Goal: Task Accomplishment & Management: Use online tool/utility

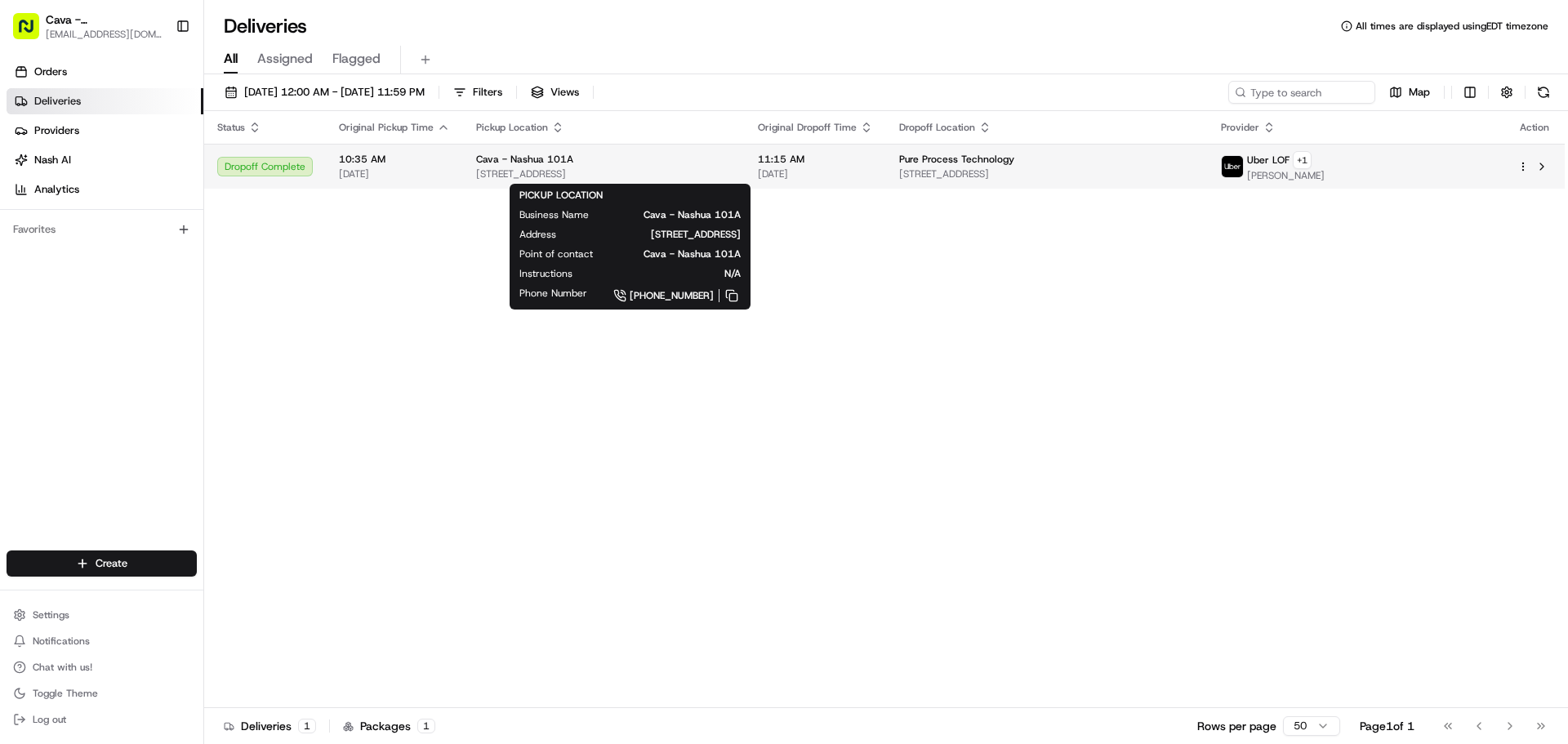
click at [552, 172] on span "[STREET_ADDRESS]" at bounding box center [603, 174] width 256 height 14
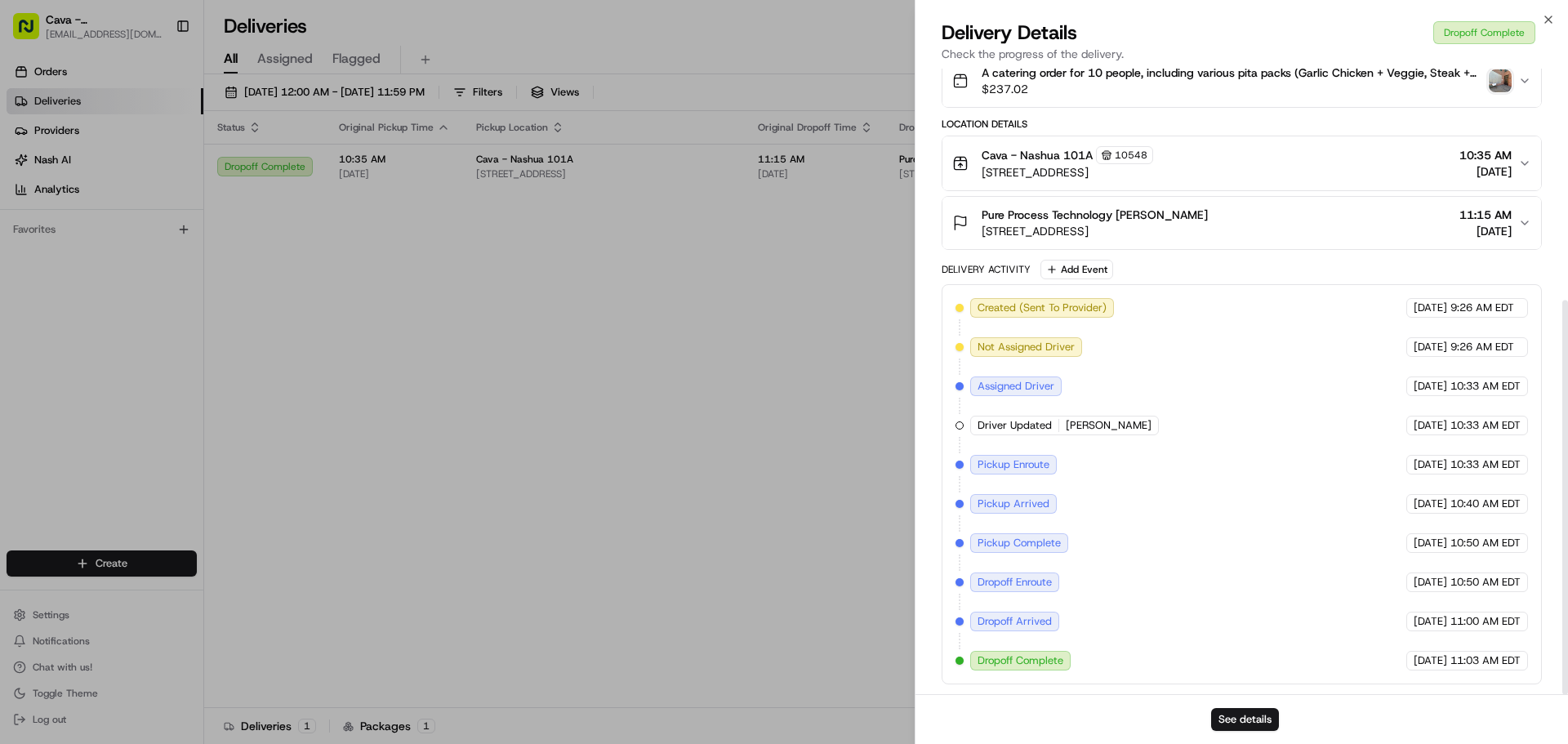
scroll to position [368, 0]
click at [1252, 721] on button "See details" at bounding box center [1245, 720] width 68 height 23
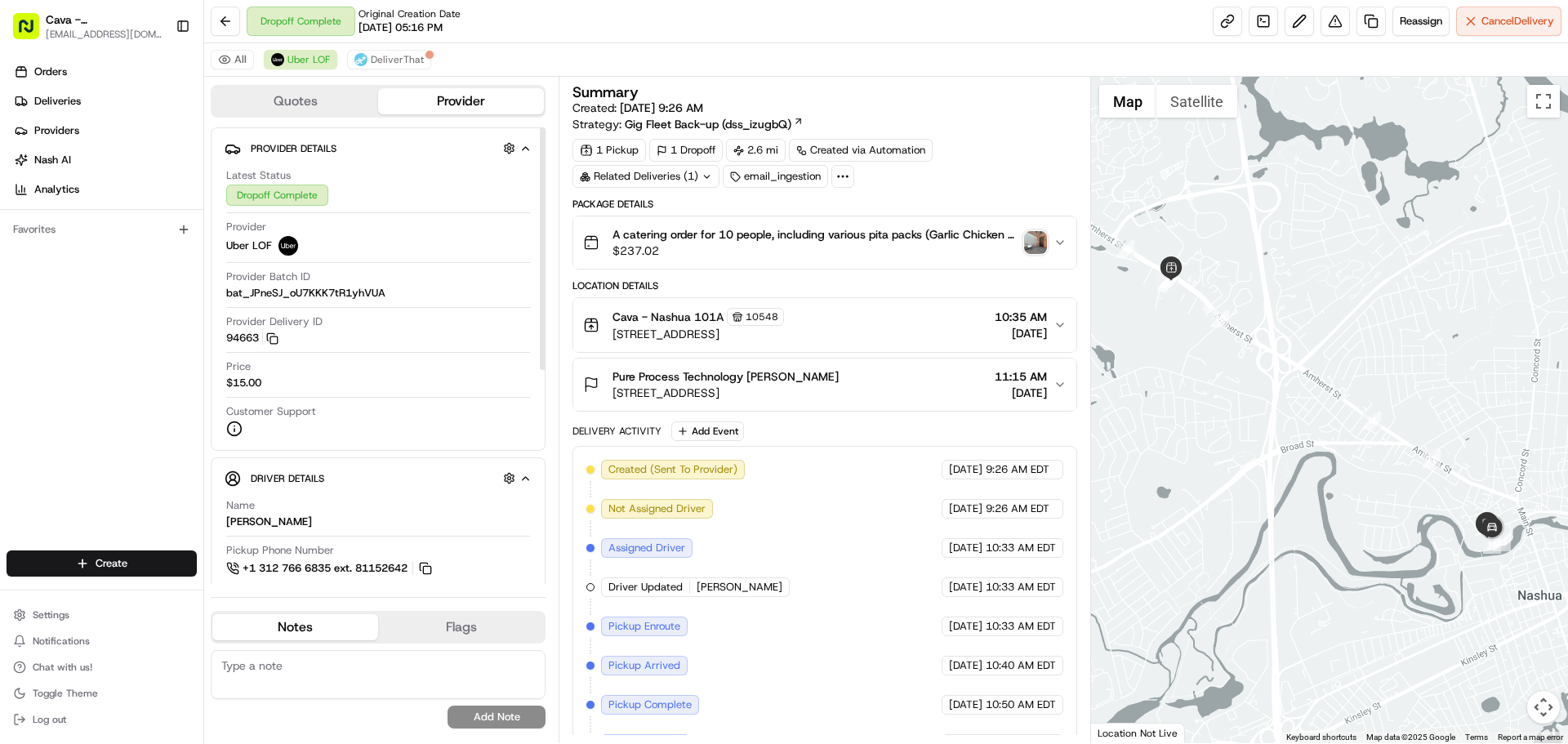
click at [260, 191] on div "Dropoff Complete" at bounding box center [277, 195] width 102 height 21
click at [267, 150] on span "Provider Details" at bounding box center [293, 149] width 86 height 14
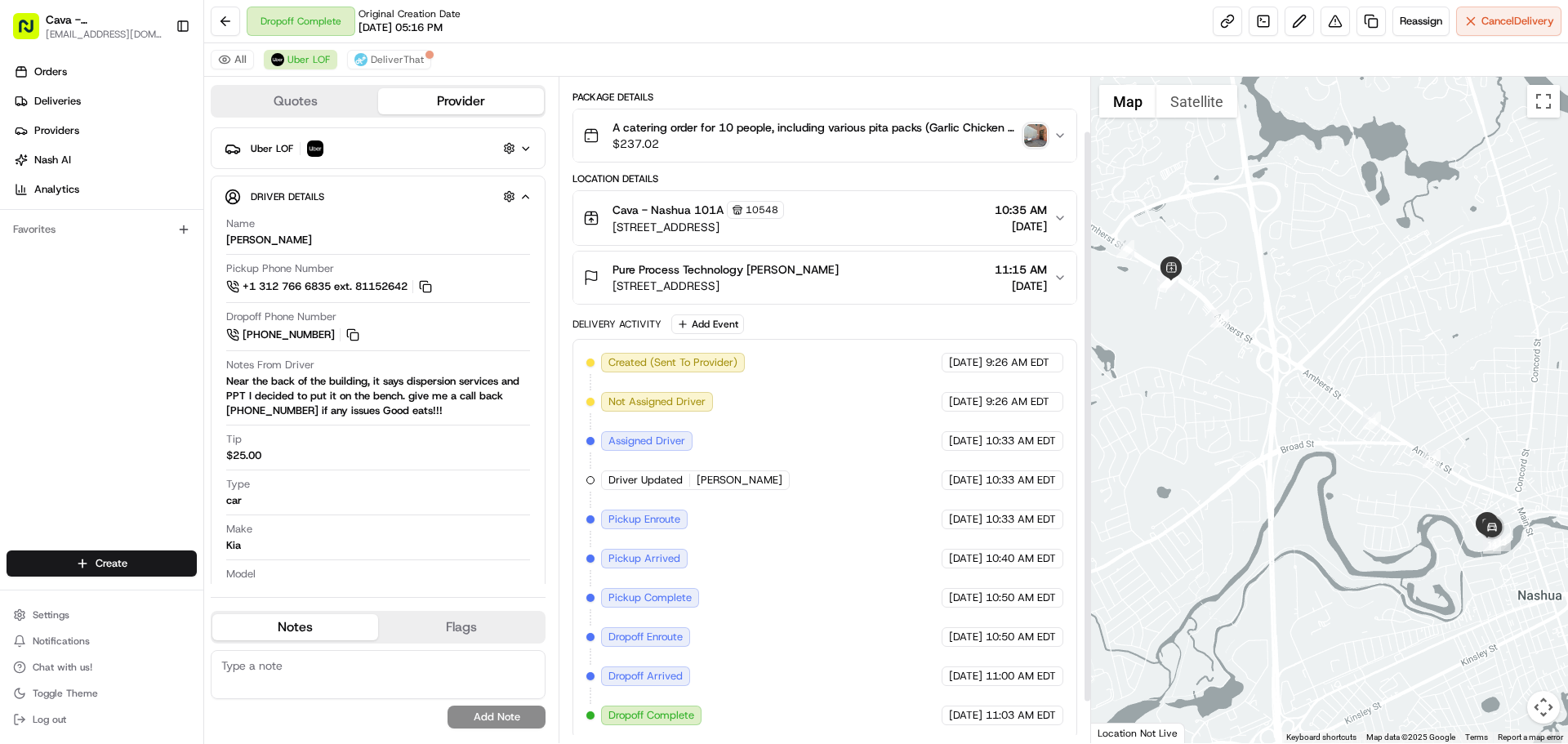
scroll to position [111, 0]
